Goal: Information Seeking & Learning: Learn about a topic

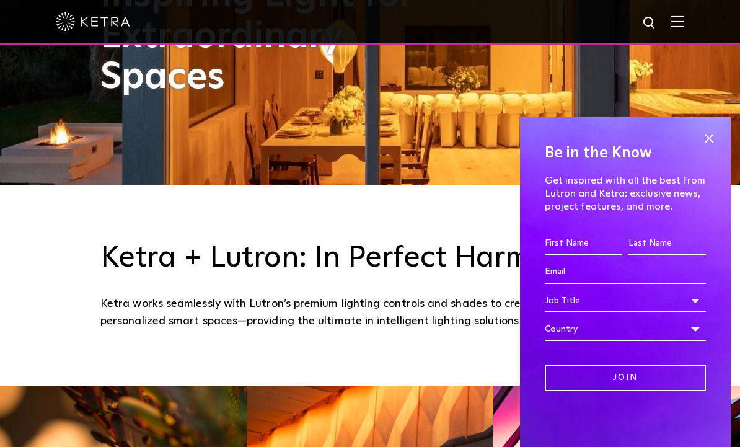
scroll to position [296, 0]
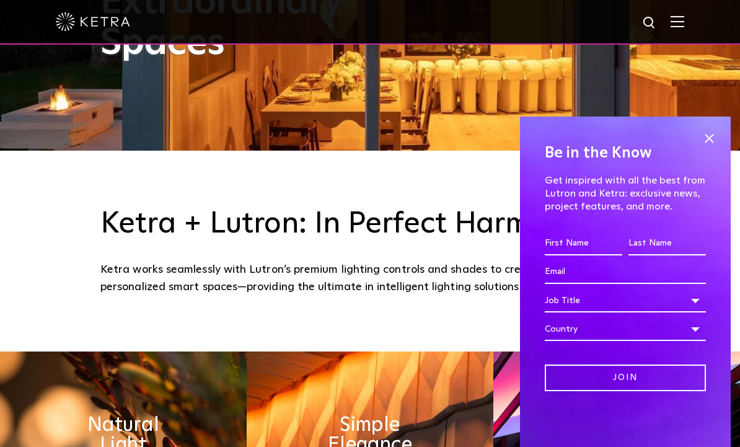
click at [716, 147] on span at bounding box center [709, 138] width 19 height 19
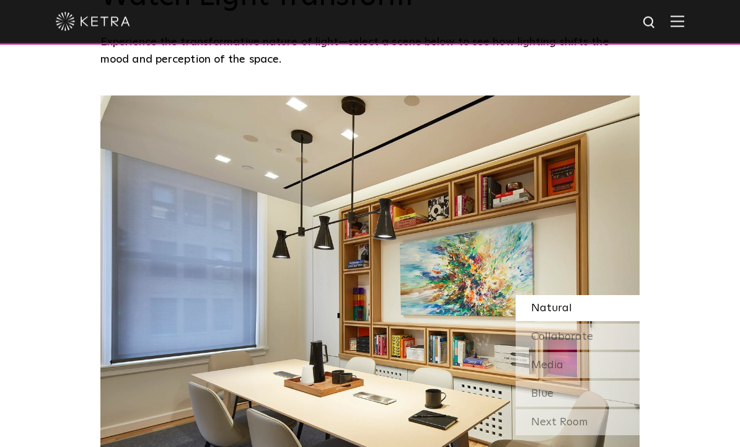
scroll to position [892, 0]
click at [599, 349] on div "Collaborate" at bounding box center [578, 336] width 124 height 26
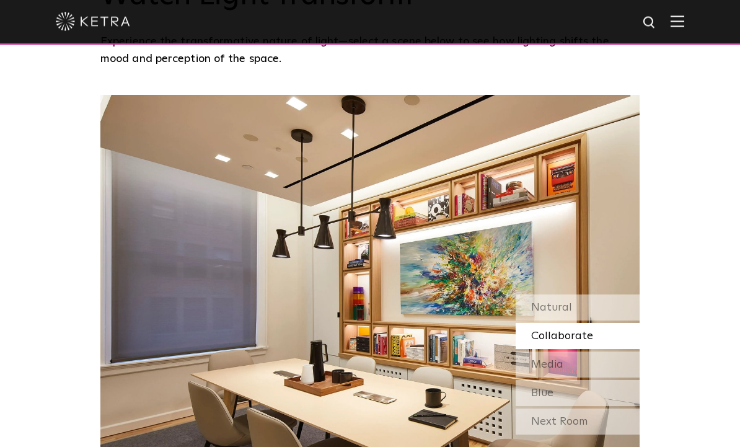
click at [605, 378] on div "Media" at bounding box center [578, 365] width 124 height 26
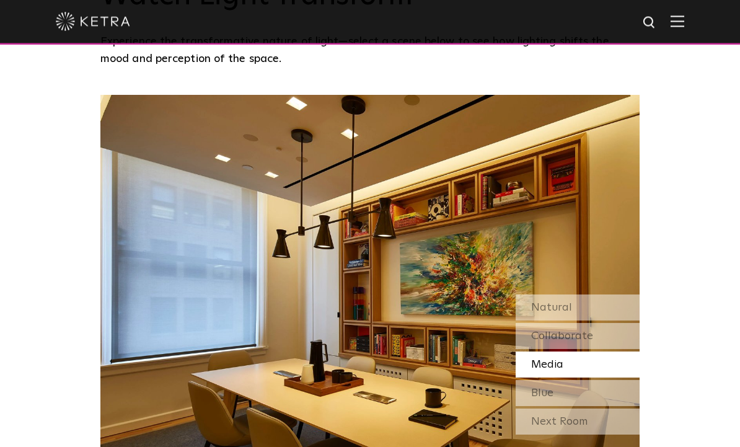
scroll to position [893, 0]
click at [600, 406] on div "Blue" at bounding box center [578, 393] width 124 height 26
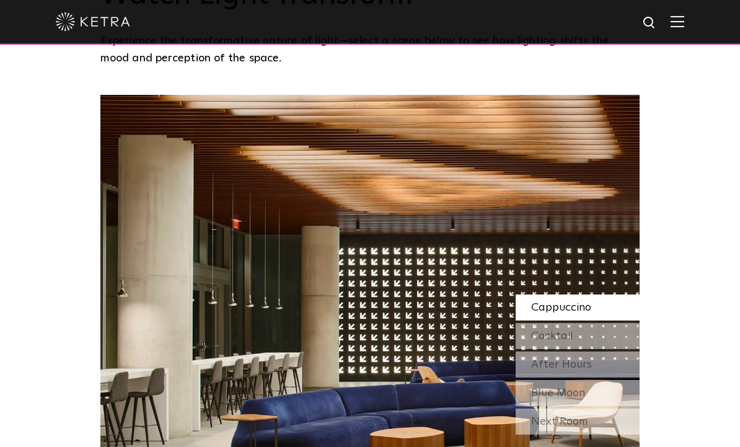
click at [608, 434] on div "Next Room" at bounding box center [578, 421] width 124 height 26
click at [610, 349] on div "Cocktail" at bounding box center [578, 336] width 124 height 26
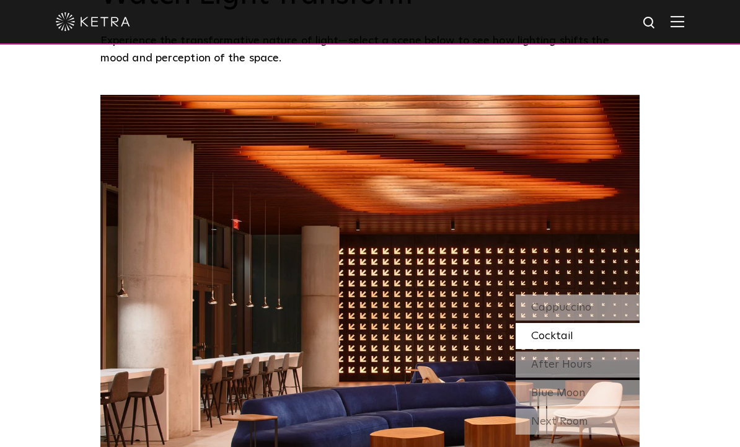
click at [600, 377] on div "After Hours" at bounding box center [578, 364] width 124 height 26
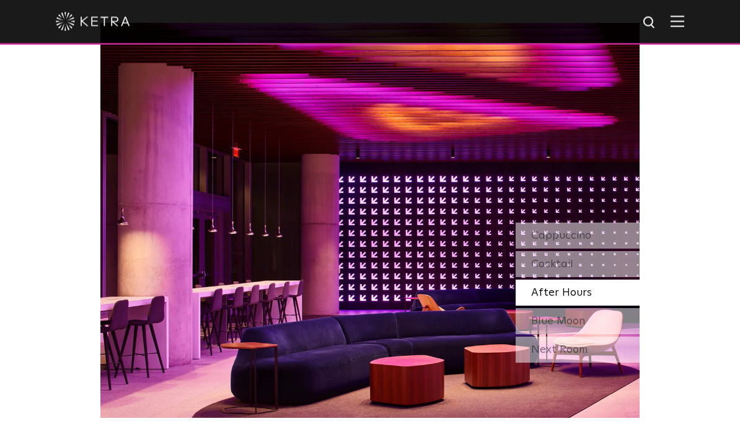
scroll to position [965, 0]
click at [582, 327] on span "Blue Moon" at bounding box center [558, 320] width 54 height 11
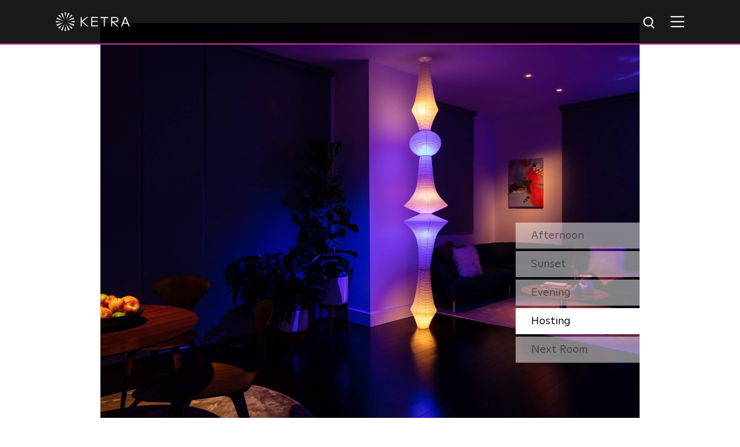
click at [571, 241] on span "Afternoon" at bounding box center [557, 235] width 53 height 11
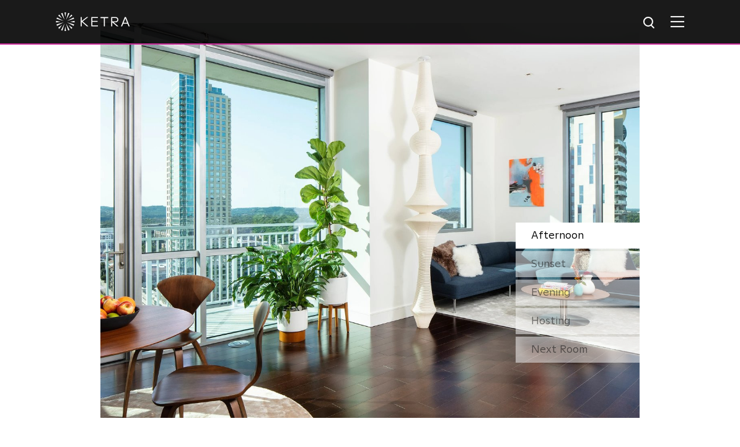
click at [588, 277] on div "Sunset" at bounding box center [578, 264] width 124 height 26
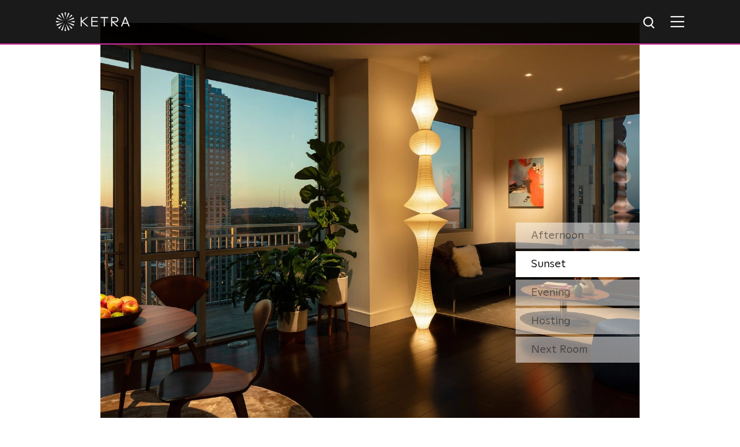
click at [601, 305] on div "Evening" at bounding box center [578, 292] width 124 height 26
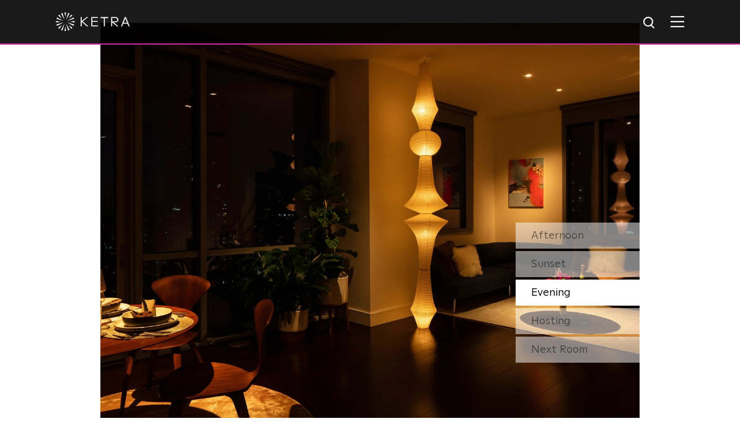
click at [602, 334] on div "Hosting" at bounding box center [578, 321] width 124 height 26
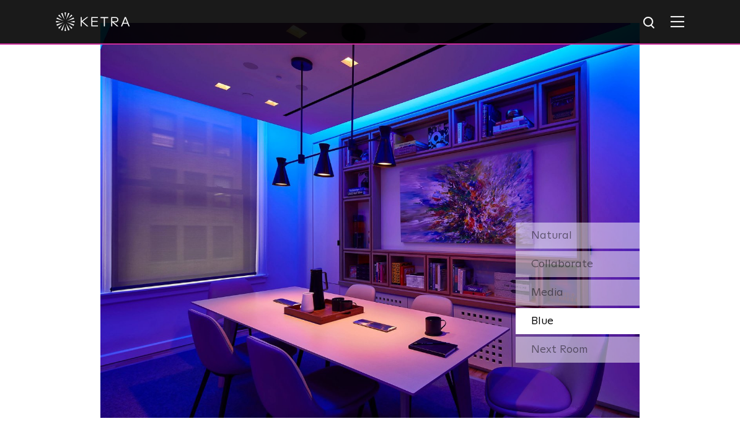
click at [596, 362] on div "Next Room" at bounding box center [578, 349] width 124 height 26
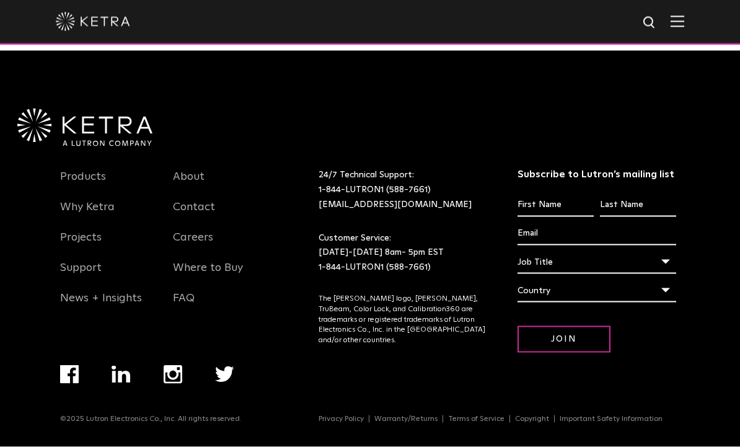
scroll to position [2372, 0]
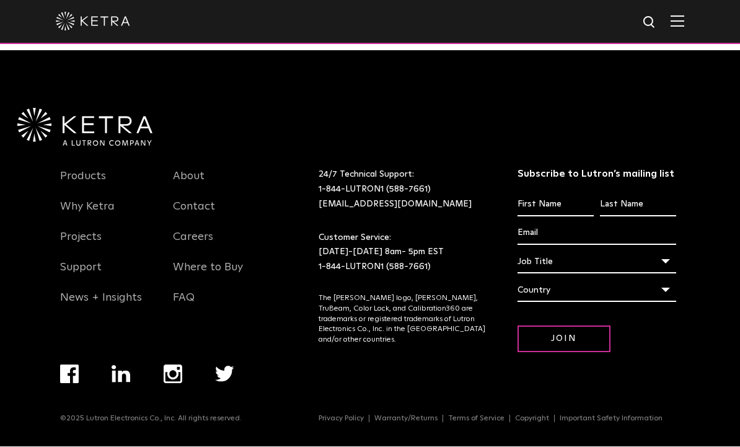
click at [92, 229] on link "Why Ketra" at bounding box center [87, 214] width 55 height 29
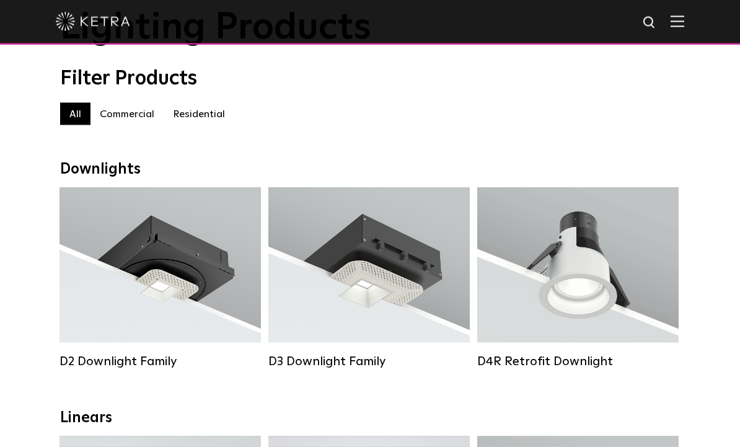
scroll to position [86, 0]
click at [147, 271] on div "Lumen Output: 1200 Colors: White / Black / Gloss Black / Silver / Bronze / Silv…" at bounding box center [160, 268] width 164 height 125
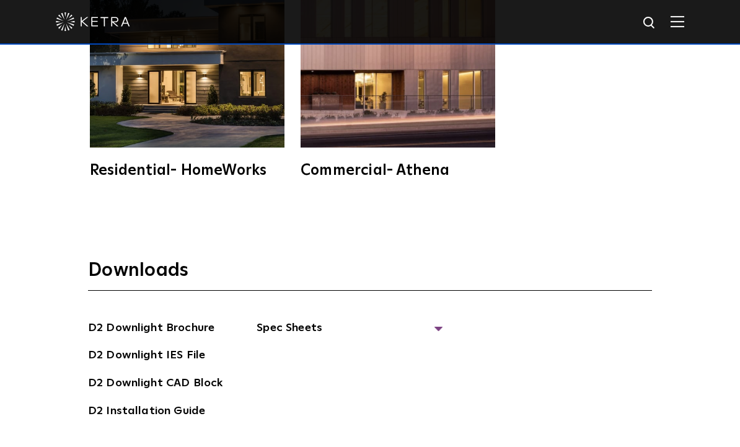
scroll to position [2995, 0]
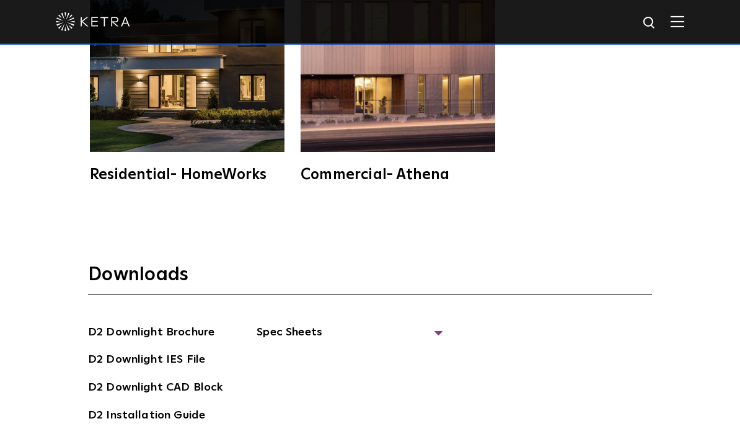
click at [341, 182] on div "Commercial- Athena" at bounding box center [398, 174] width 195 height 15
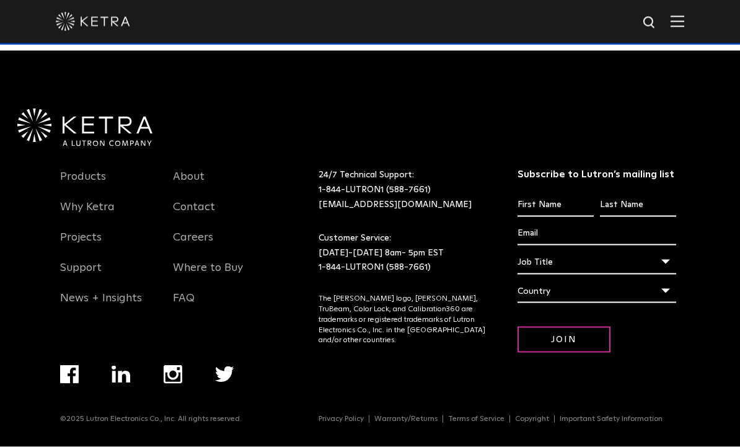
scroll to position [3493, 0]
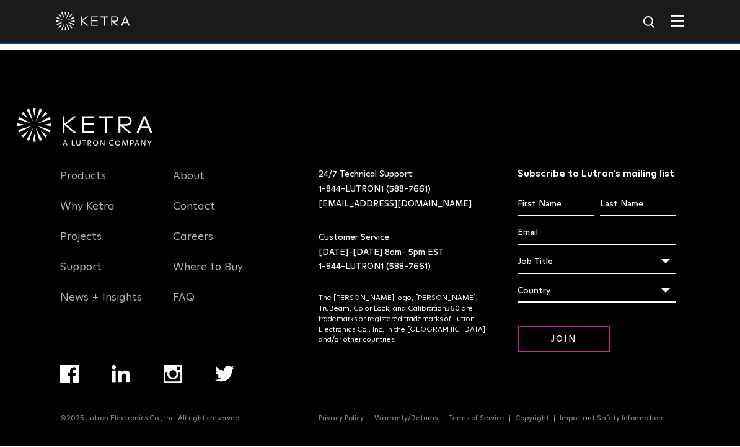
click at [89, 198] on link "Products" at bounding box center [83, 184] width 46 height 29
